Goal: Task Accomplishment & Management: Complete application form

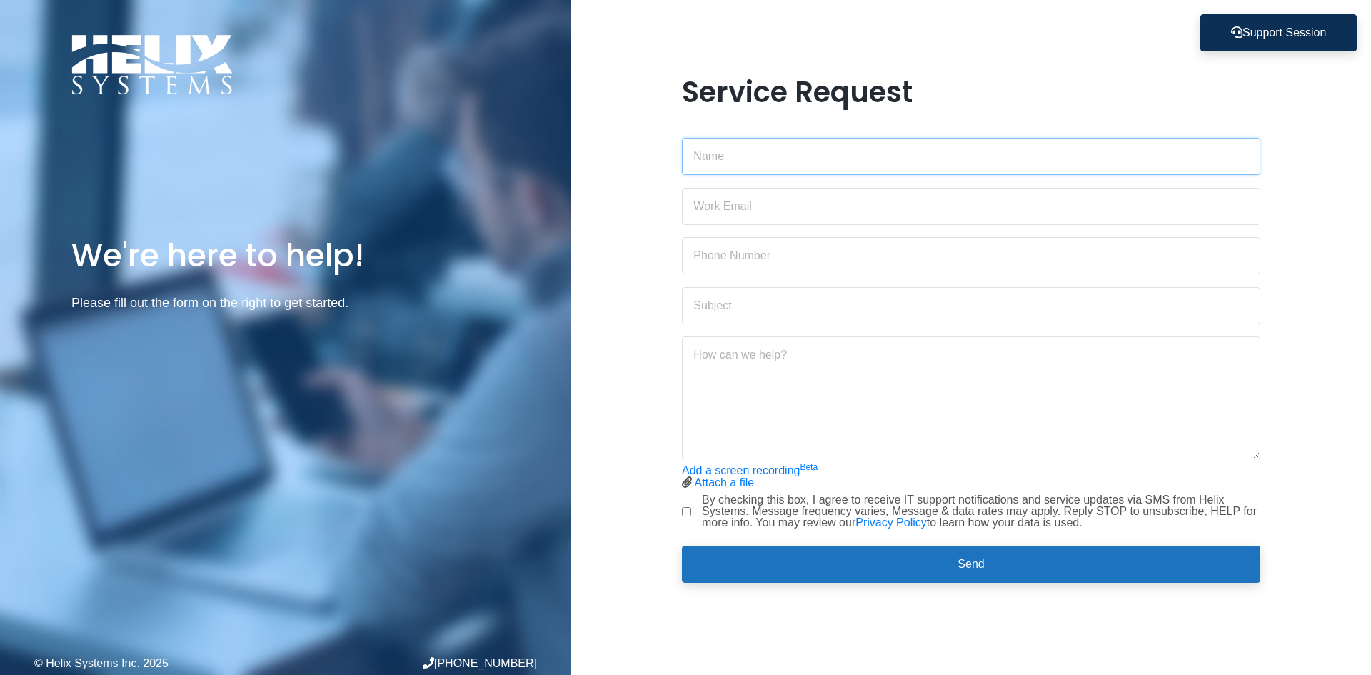
click at [751, 151] on input "text" at bounding box center [971, 156] width 578 height 37
type input "[PERSON_NAME]"
type input "9177034790"
click at [778, 201] on input "email" at bounding box center [971, 206] width 578 height 37
type input "[EMAIL_ADDRESS][DOMAIN_NAME]"
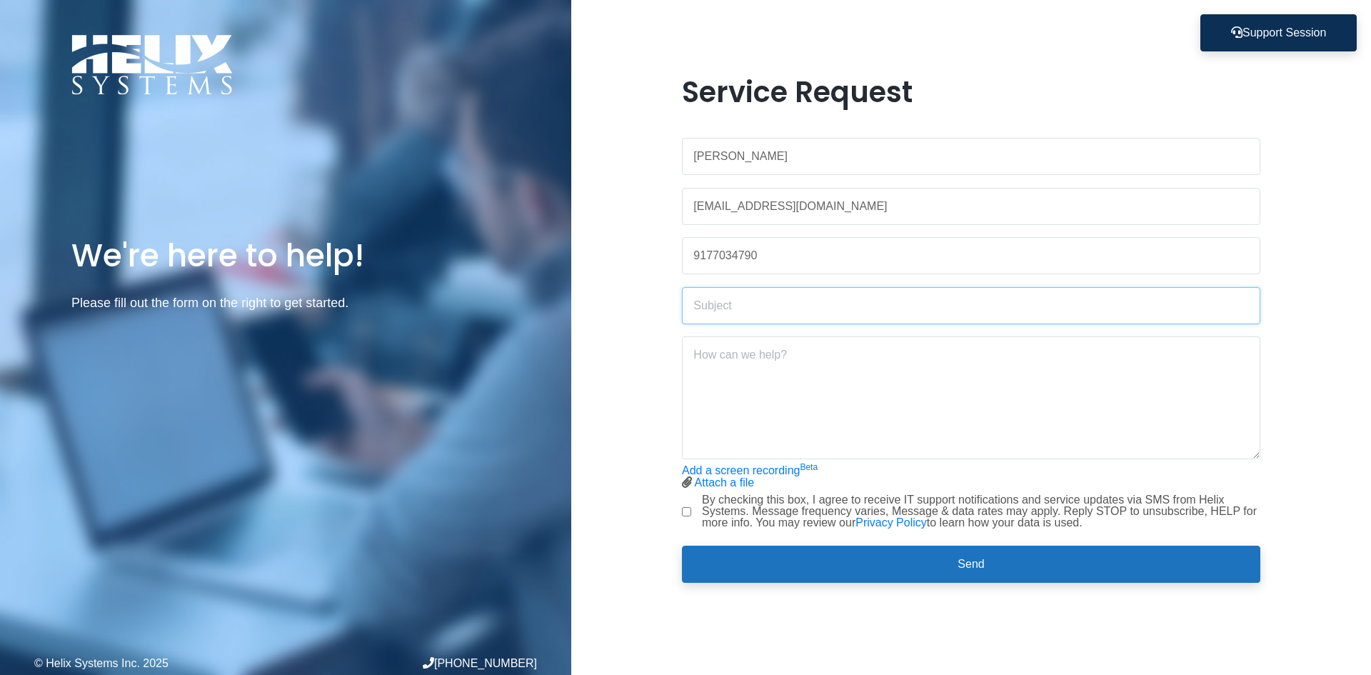
click at [769, 311] on input "text" at bounding box center [971, 305] width 578 height 37
type input "new user"
paste textarea "[PERSON_NAME]"
type textarea "Hi Guys, can you set up a new user with email/365/etc. Her name is [PERSON_NAME…"
click at [686, 511] on input "By checking this box, I agree to receive IT support notifications and service u…" at bounding box center [686, 511] width 9 height 9
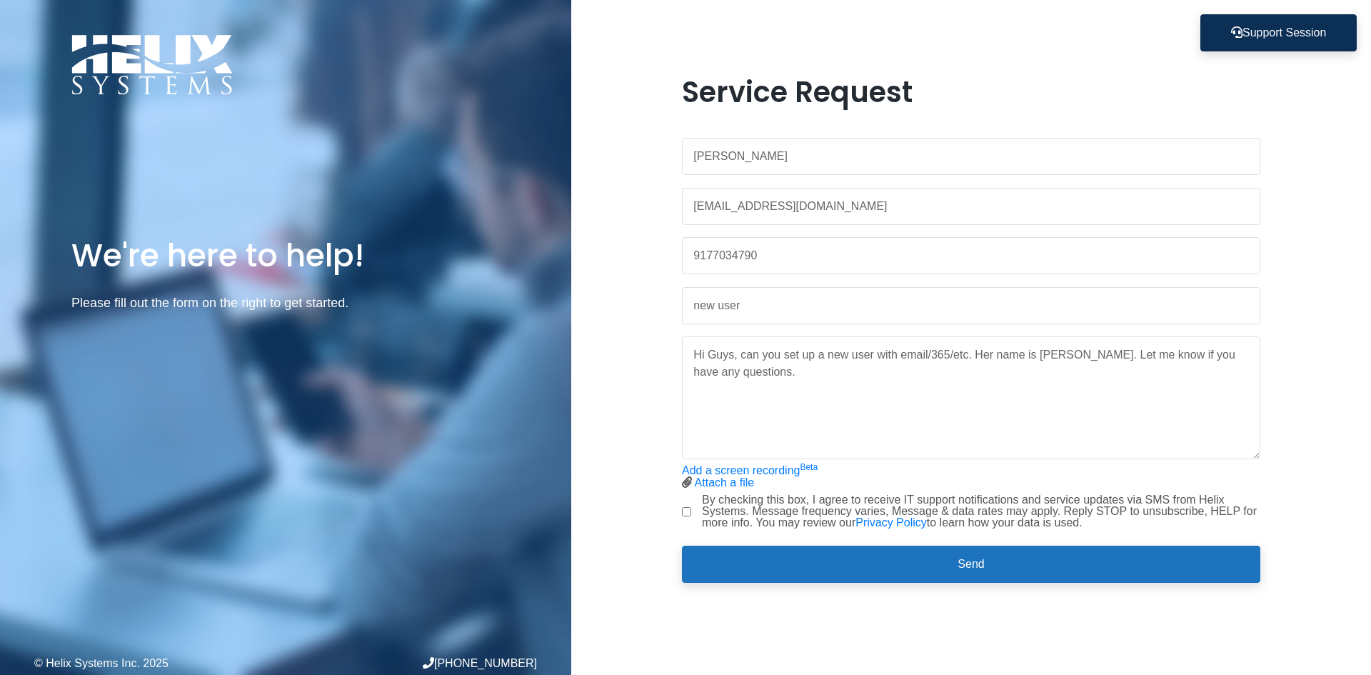
checkbox input "true"
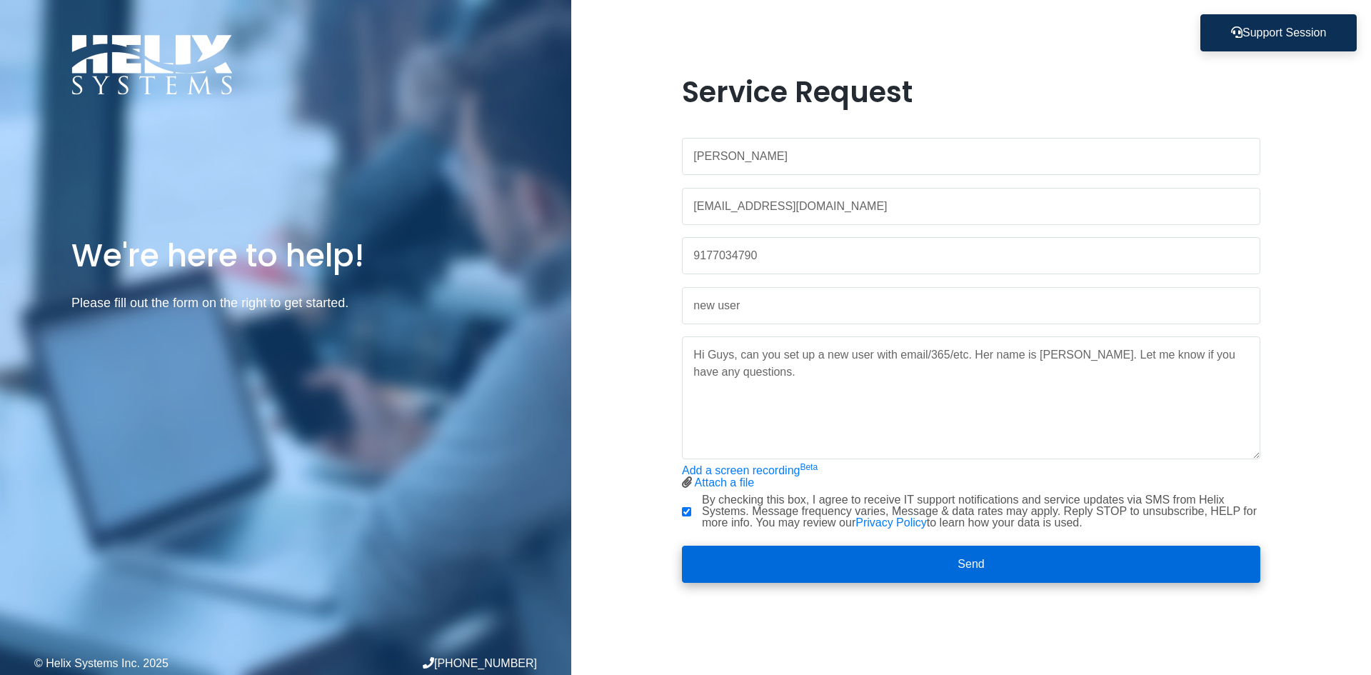
click at [1024, 562] on button "Send" at bounding box center [971, 564] width 578 height 37
